Goal: Task Accomplishment & Management: Manage account settings

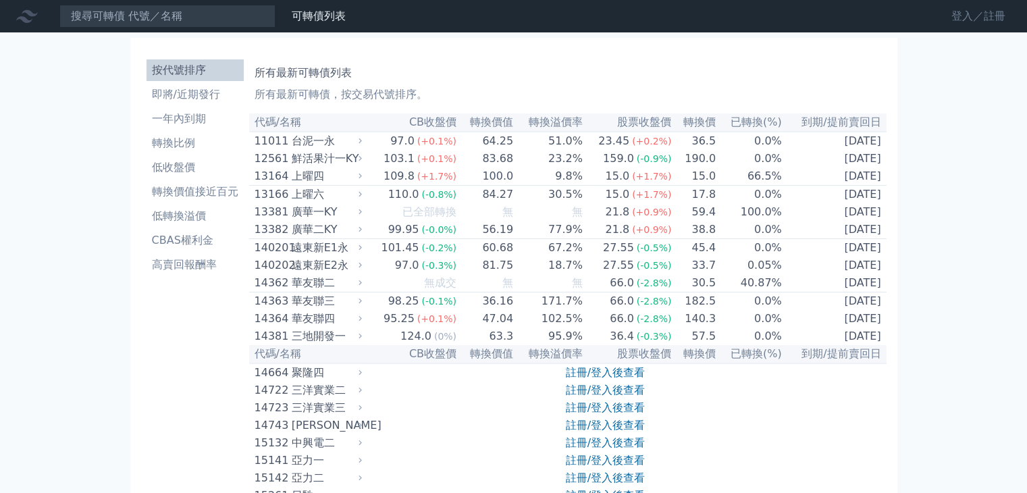
click at [981, 18] on link "登入／註冊" at bounding box center [979, 16] width 76 height 22
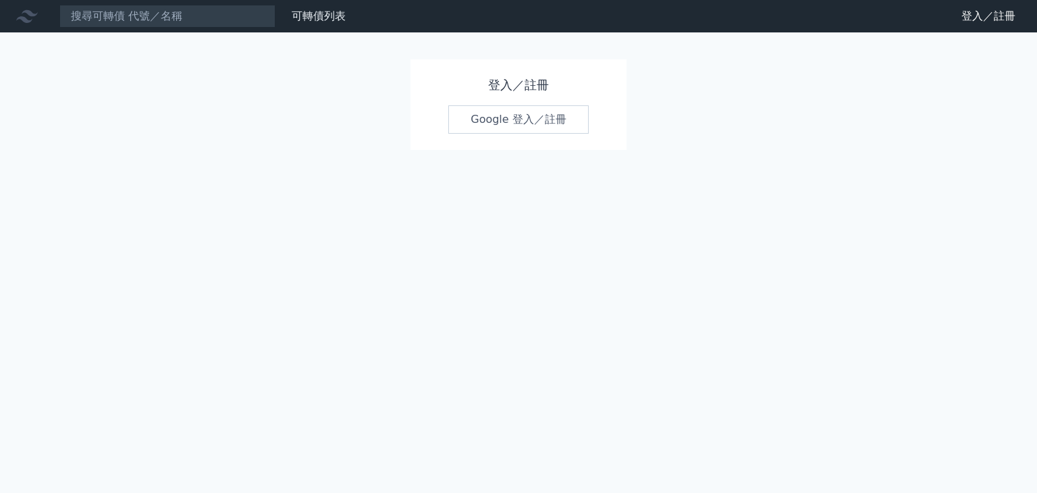
click at [519, 121] on link "Google 登入／註冊" at bounding box center [518, 119] width 140 height 28
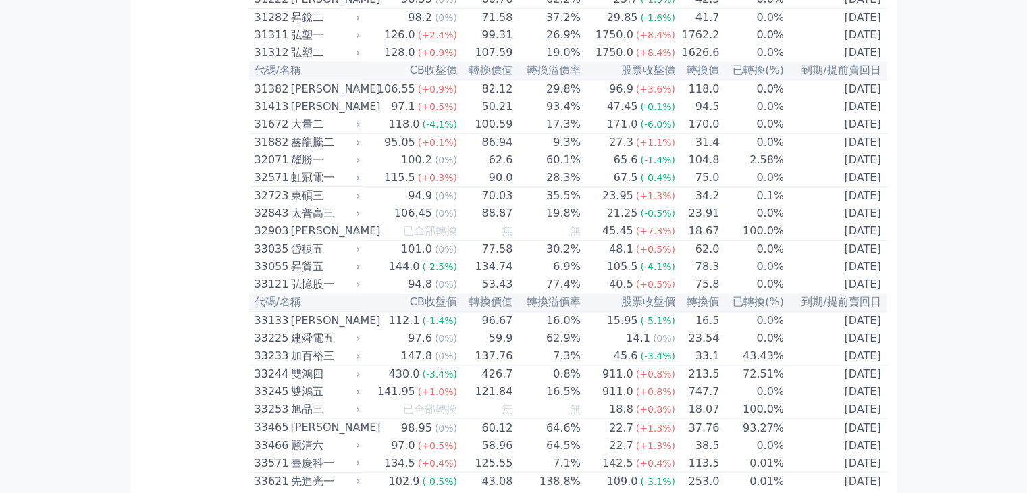
scroll to position [2161, 0]
